Goal: Information Seeking & Learning: Compare options

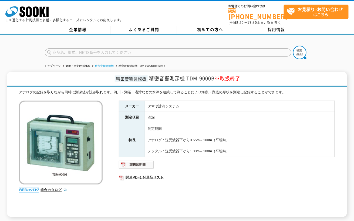
click at [102, 64] on link "精密音響測深機" at bounding box center [104, 65] width 19 height 3
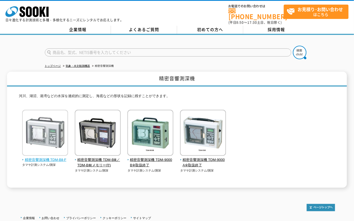
click at [60, 152] on img at bounding box center [45, 133] width 46 height 47
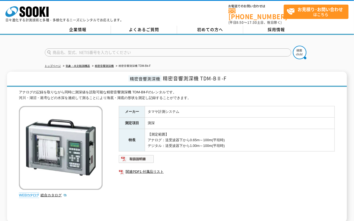
click at [106, 63] on li "精密音響測深機" at bounding box center [102, 66] width 23 height 6
click at [108, 64] on link "精密音響測深機" at bounding box center [104, 65] width 19 height 3
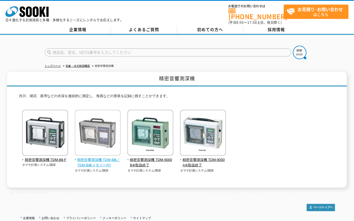
click at [101, 158] on span "精密音響測深機 TDM-BⅢ／TDM-BⅢ(メモリー付)" at bounding box center [98, 162] width 46 height 11
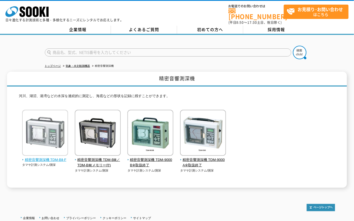
click at [37, 152] on img at bounding box center [45, 133] width 46 height 47
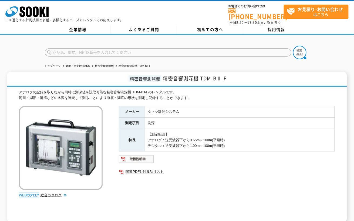
click at [55, 142] on img at bounding box center [61, 148] width 84 height 84
